Goal: Task Accomplishment & Management: Manage account settings

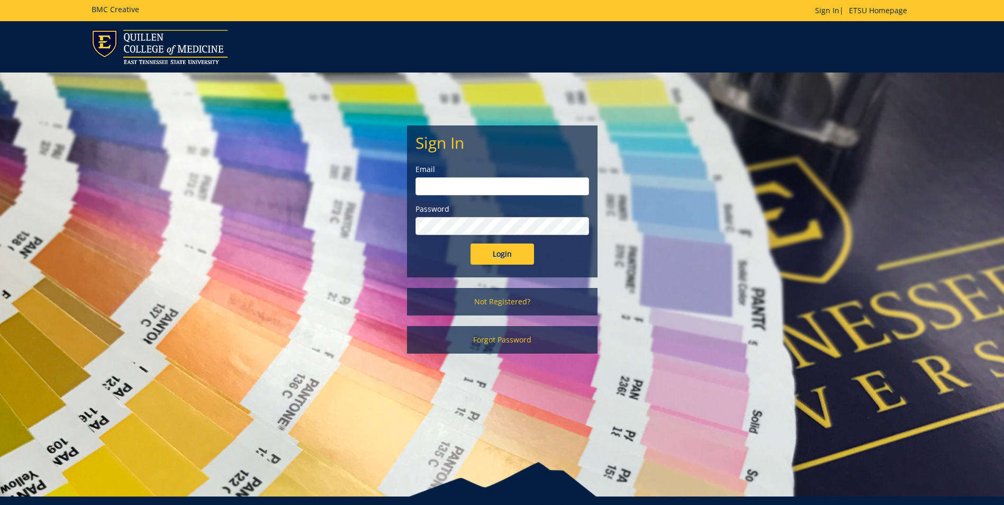
type input "[EMAIL_ADDRESS][DOMAIN_NAME]"
click at [490, 253] on input "Login" at bounding box center [501, 253] width 63 height 21
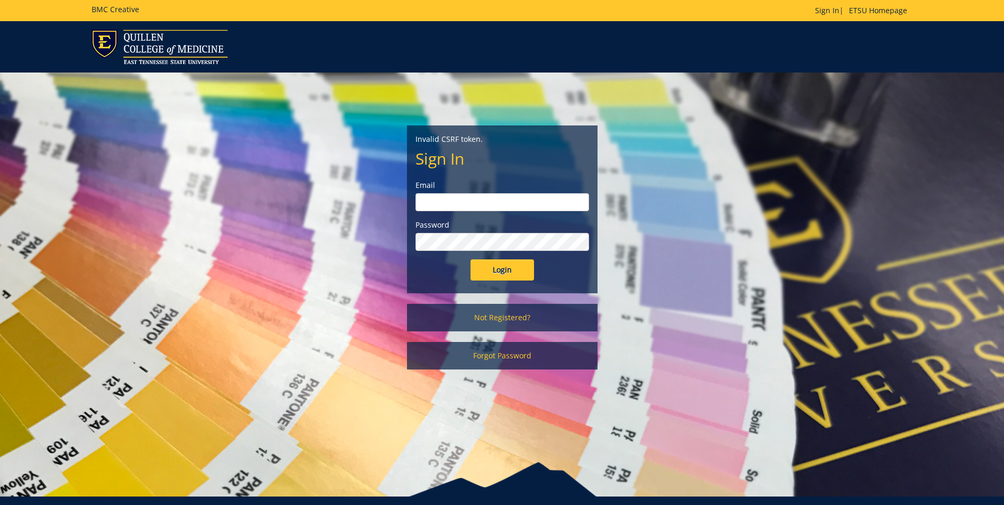
type input "[EMAIL_ADDRESS][DOMAIN_NAME]"
click at [507, 272] on input "Login" at bounding box center [501, 269] width 63 height 21
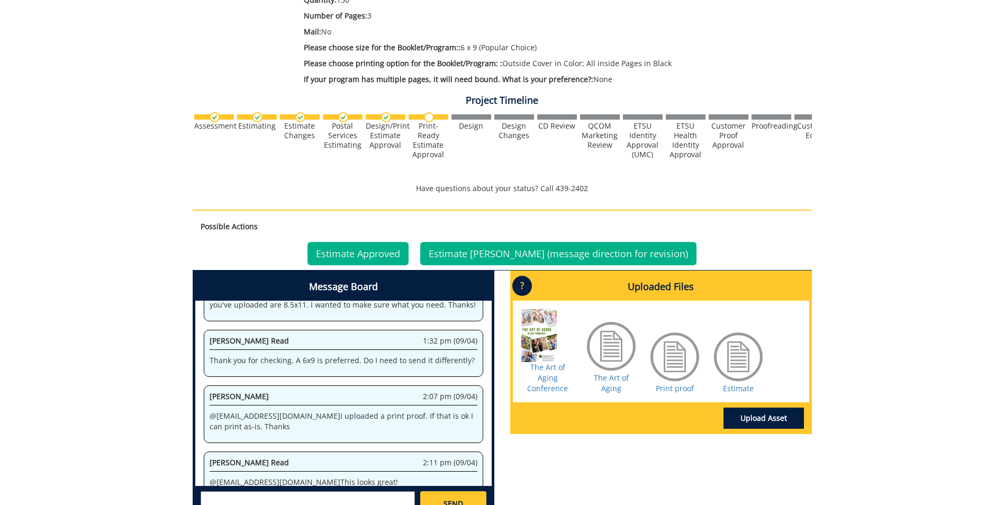
scroll to position [296, 0]
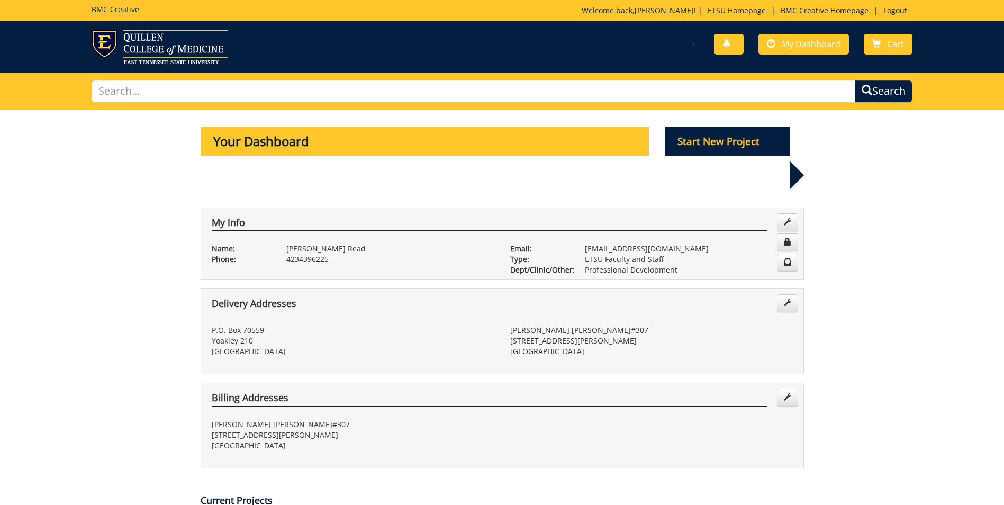
scroll to position [334, 0]
